Goal: Task Accomplishment & Management: Manage account settings

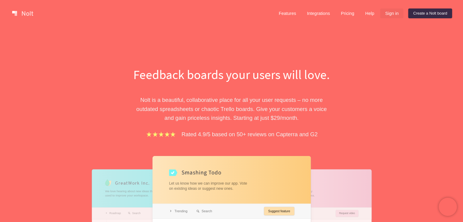
click at [391, 12] on link "Sign in" at bounding box center [391, 14] width 23 height 10
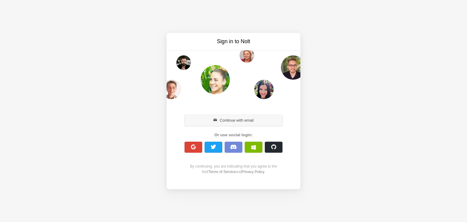
click at [241, 117] on button "Continue with email" at bounding box center [234, 120] width 98 height 11
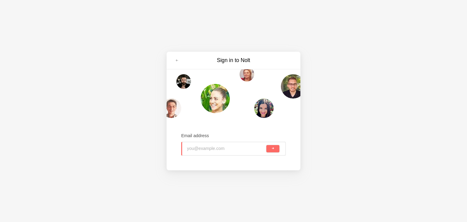
click at [215, 147] on input "email" at bounding box center [226, 148] width 78 height 13
type input "shivamsinghlaw@gmail.com"
click at [266, 145] on button "submit" at bounding box center [272, 148] width 13 height 7
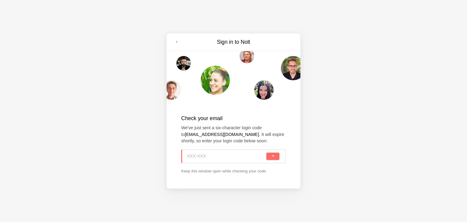
click at [199, 153] on input at bounding box center [226, 156] width 78 height 13
paste input "RLP-1FY"
click at [278, 157] on button "submit" at bounding box center [272, 156] width 13 height 7
type input "RLP-1FY"
